Goal: Find specific page/section: Find specific page/section

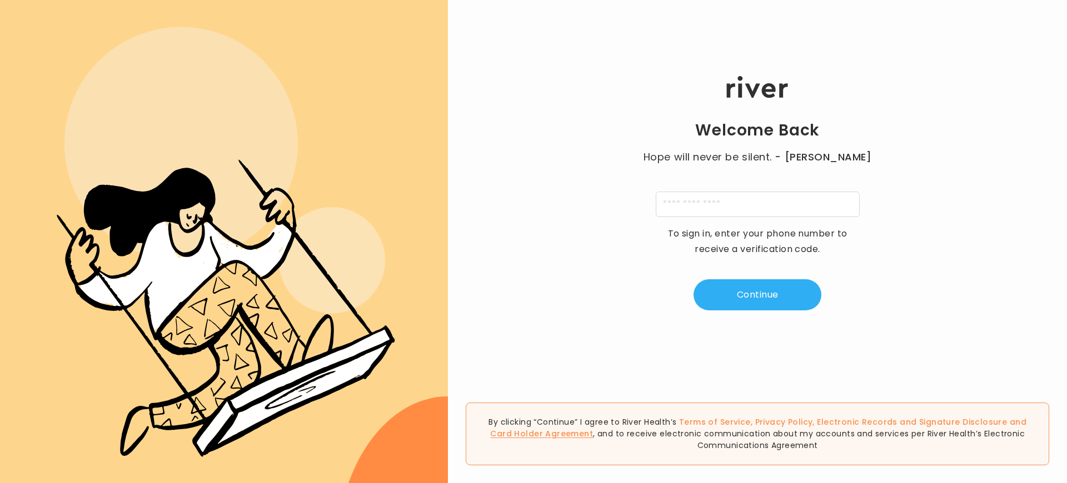
click at [593, 434] on link "Card Holder Agreement" at bounding box center [541, 433] width 103 height 11
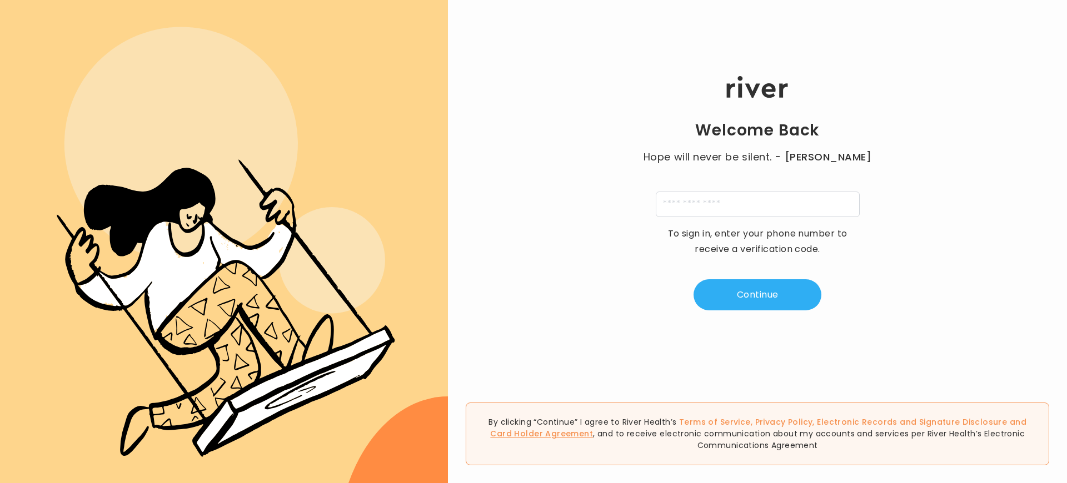
click at [593, 434] on link "Card Holder Agreement" at bounding box center [541, 433] width 103 height 11
